Goal: Information Seeking & Learning: Learn about a topic

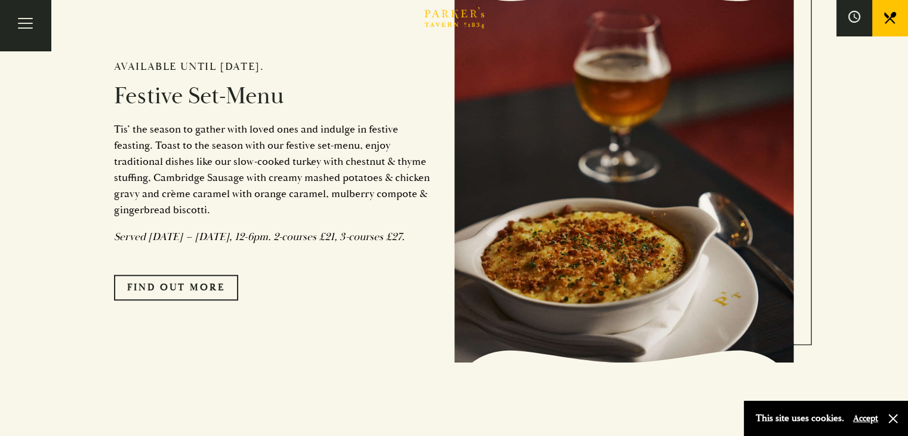
scroll to position [1026, 0]
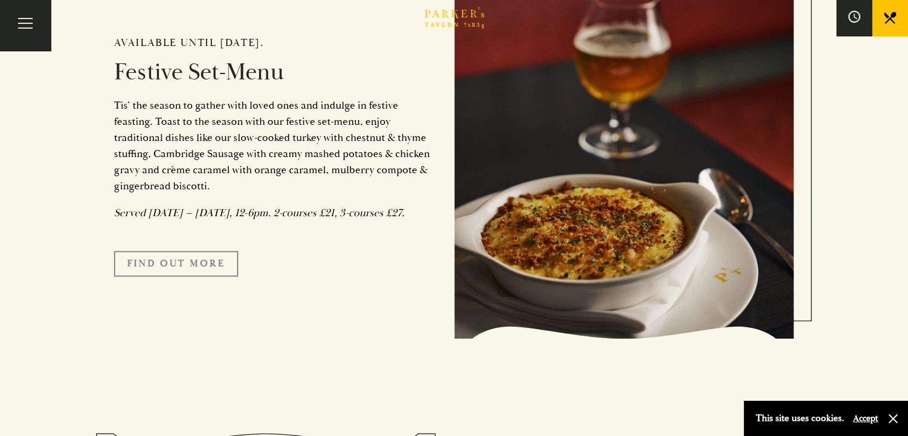
click at [193, 276] on link "FIND OUT MORE" at bounding box center [176, 263] width 124 height 25
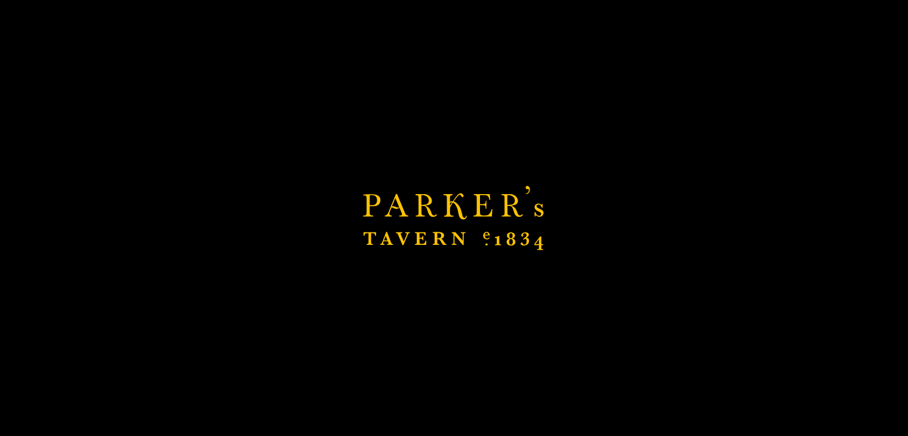
click at [193, 276] on link "FIND OUT MORE" at bounding box center [176, 263] width 124 height 25
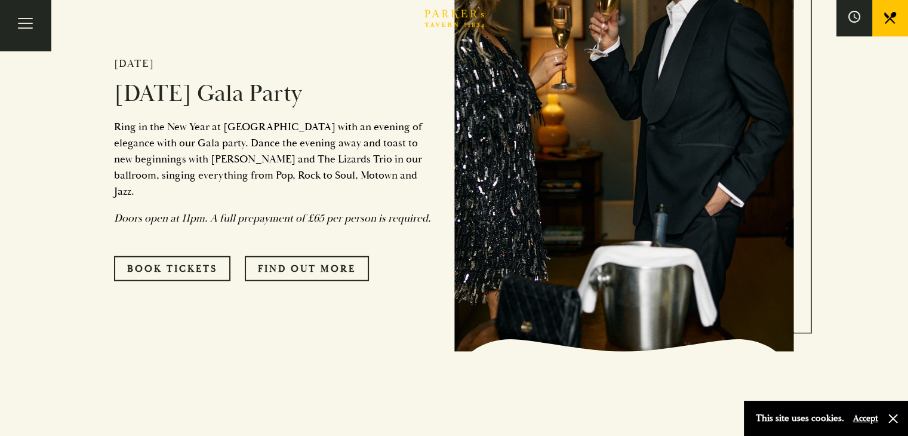
scroll to position [3044, 0]
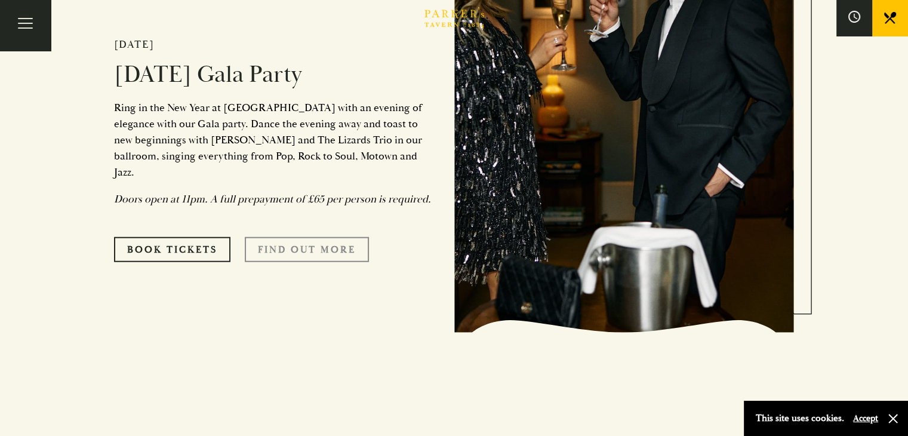
click at [286, 237] on link "FIND OUT MORE" at bounding box center [307, 249] width 124 height 25
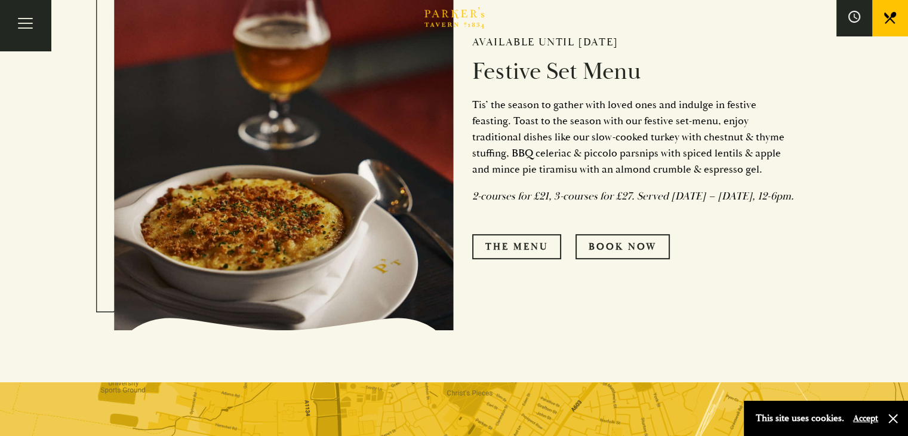
scroll to position [549, 0]
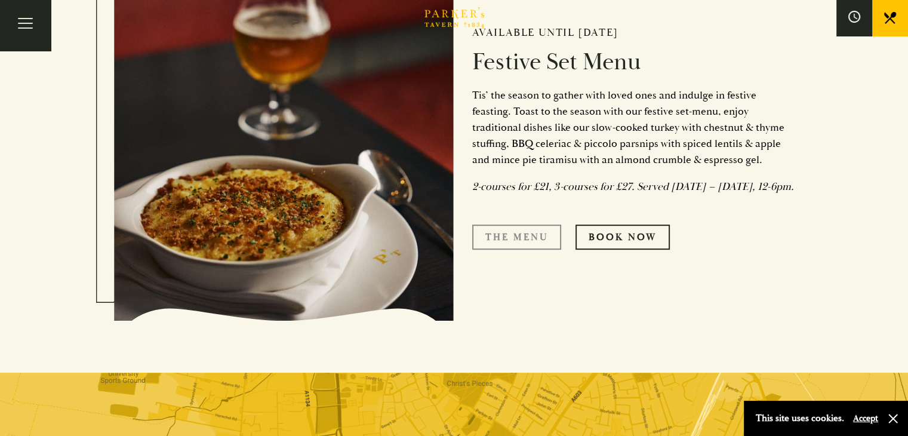
click at [498, 243] on link "The Menu" at bounding box center [516, 236] width 89 height 25
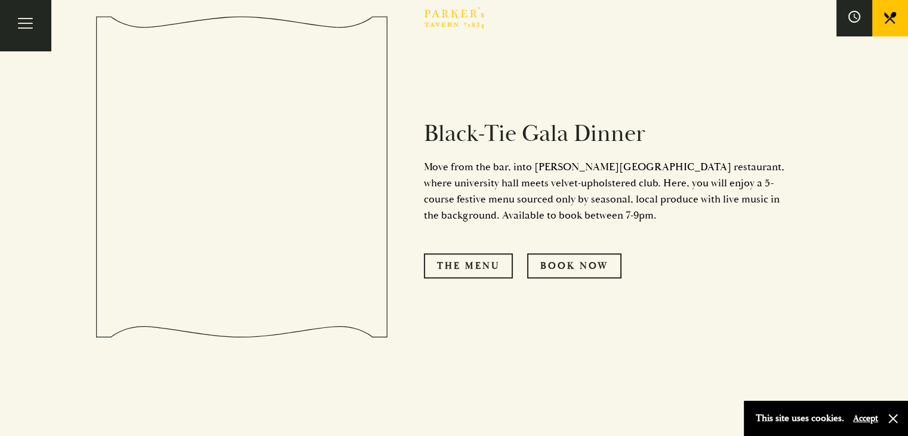
scroll to position [1241, 0]
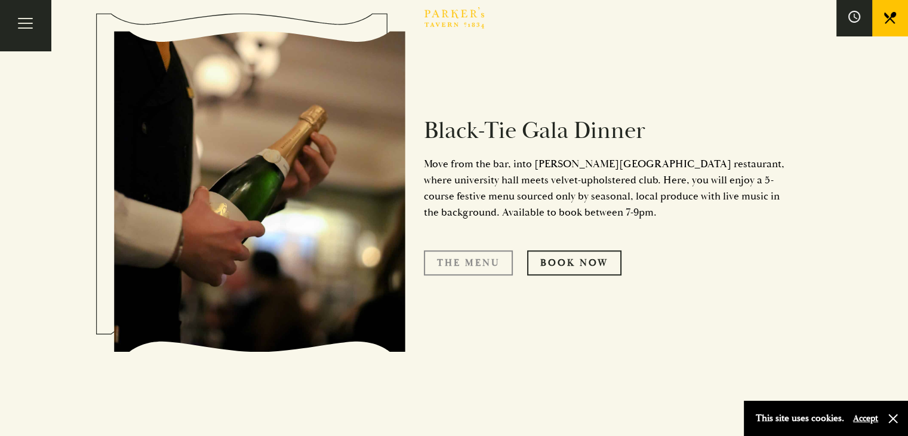
click at [476, 250] on link "The Menu" at bounding box center [468, 262] width 89 height 25
